Goal: Find specific page/section: Find specific page/section

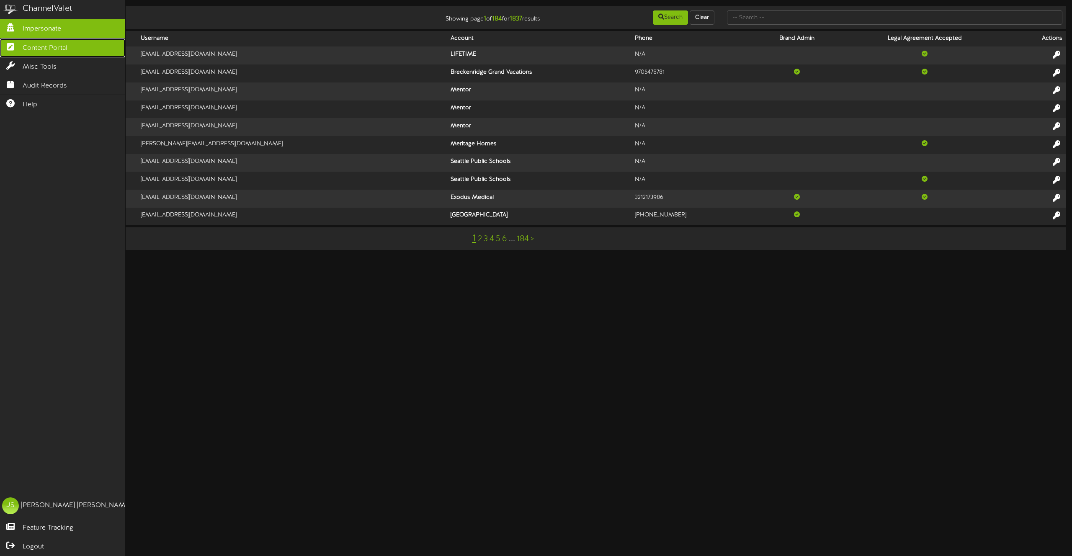
click at [15, 47] on icon at bounding box center [10, 46] width 21 height 6
